Goal: Navigation & Orientation: Go to known website

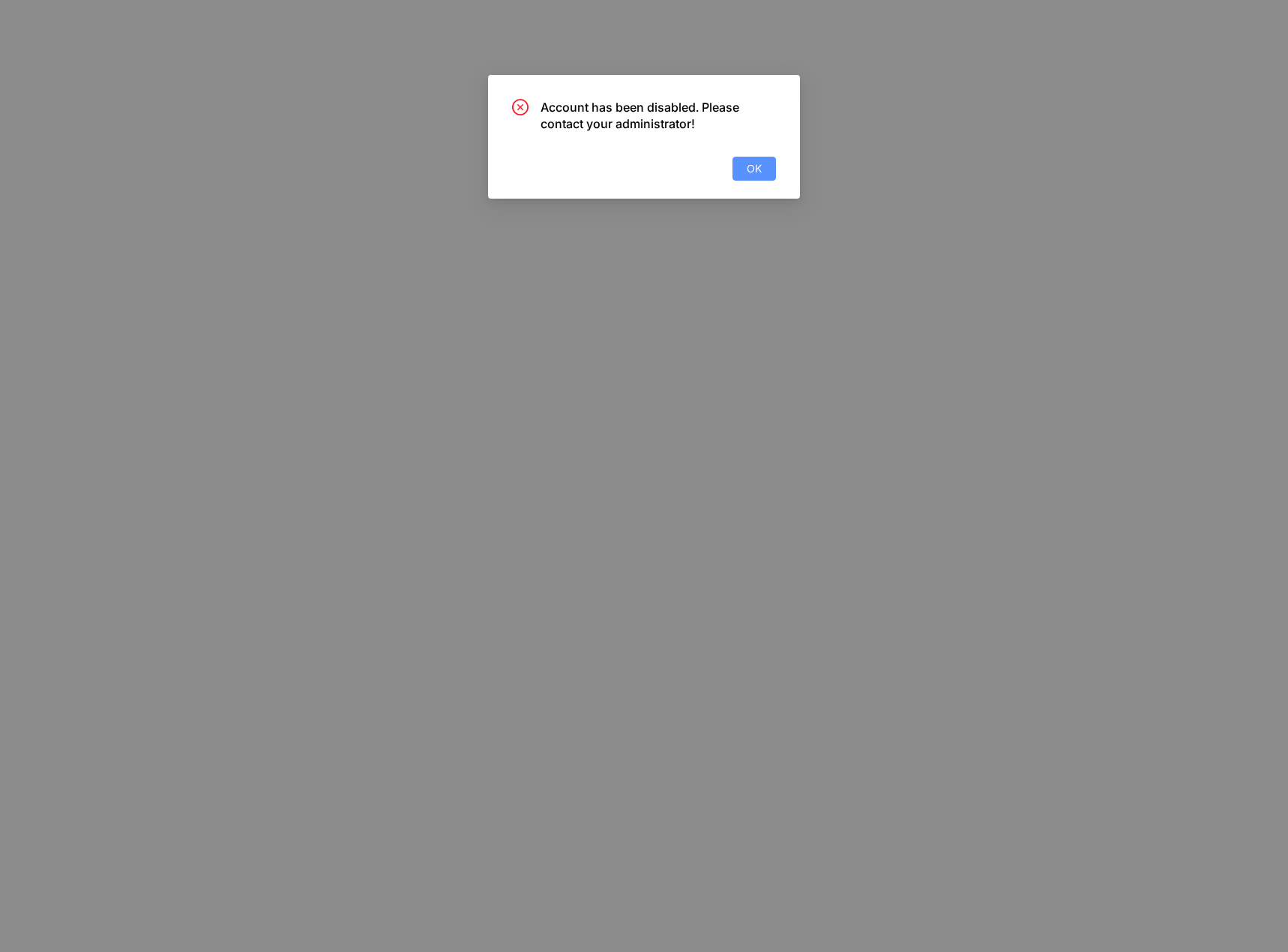
click at [735, 160] on button "OK" at bounding box center [754, 168] width 44 height 24
